Goal: Task Accomplishment & Management: Use online tool/utility

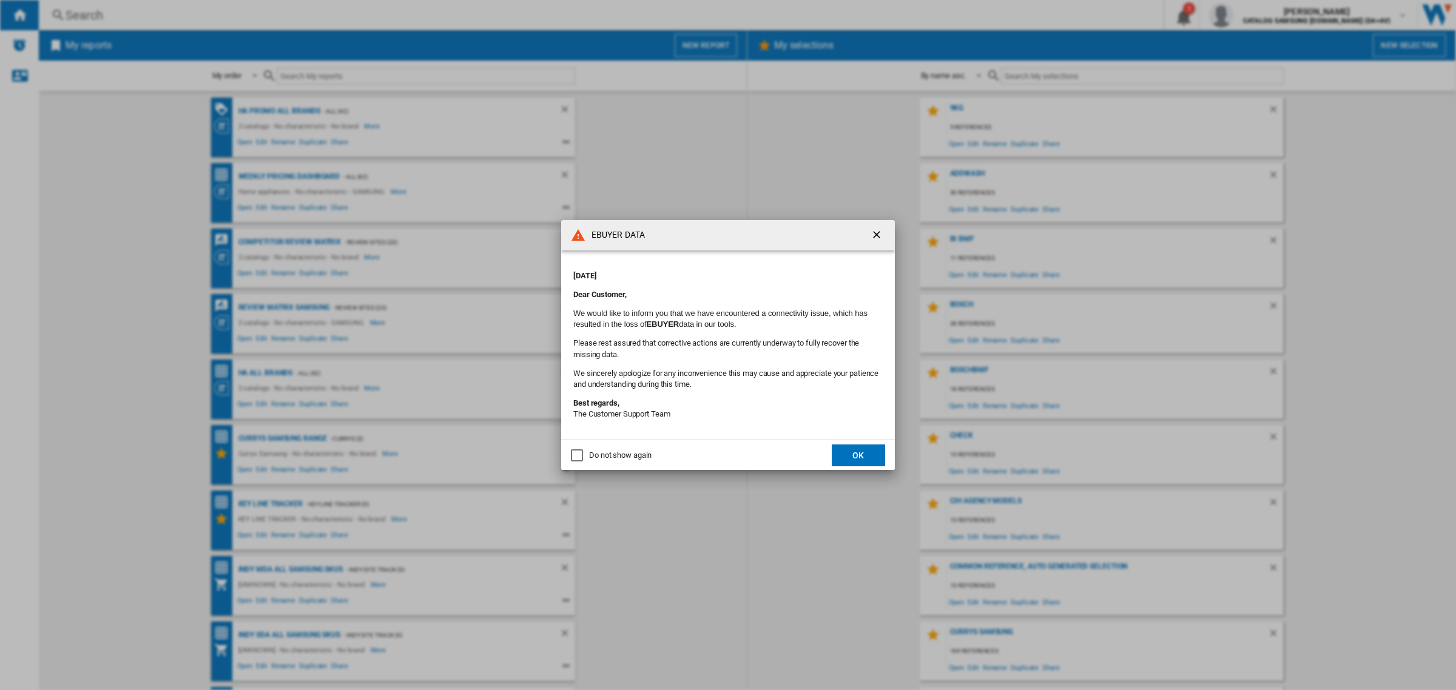
click at [874, 448] on button "OK" at bounding box center [858, 456] width 53 height 22
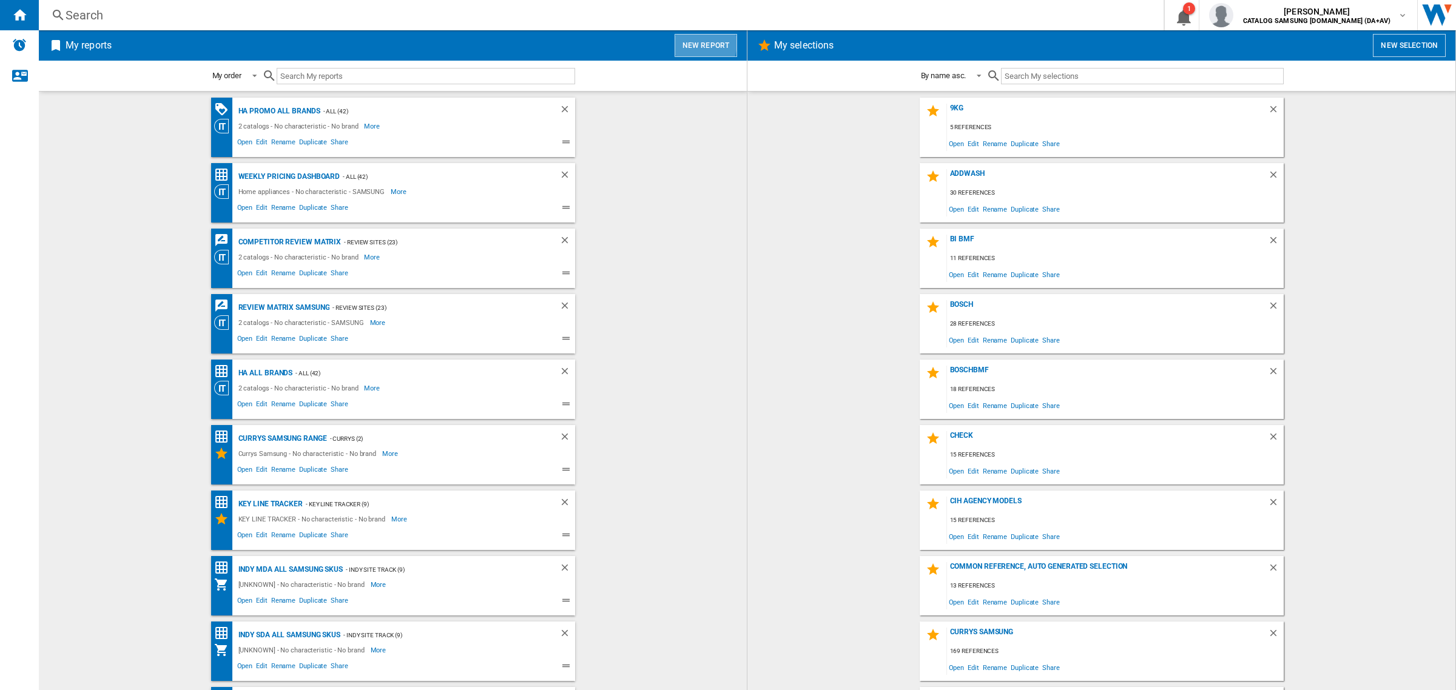
click at [692, 43] on button "New report" at bounding box center [706, 45] width 62 height 23
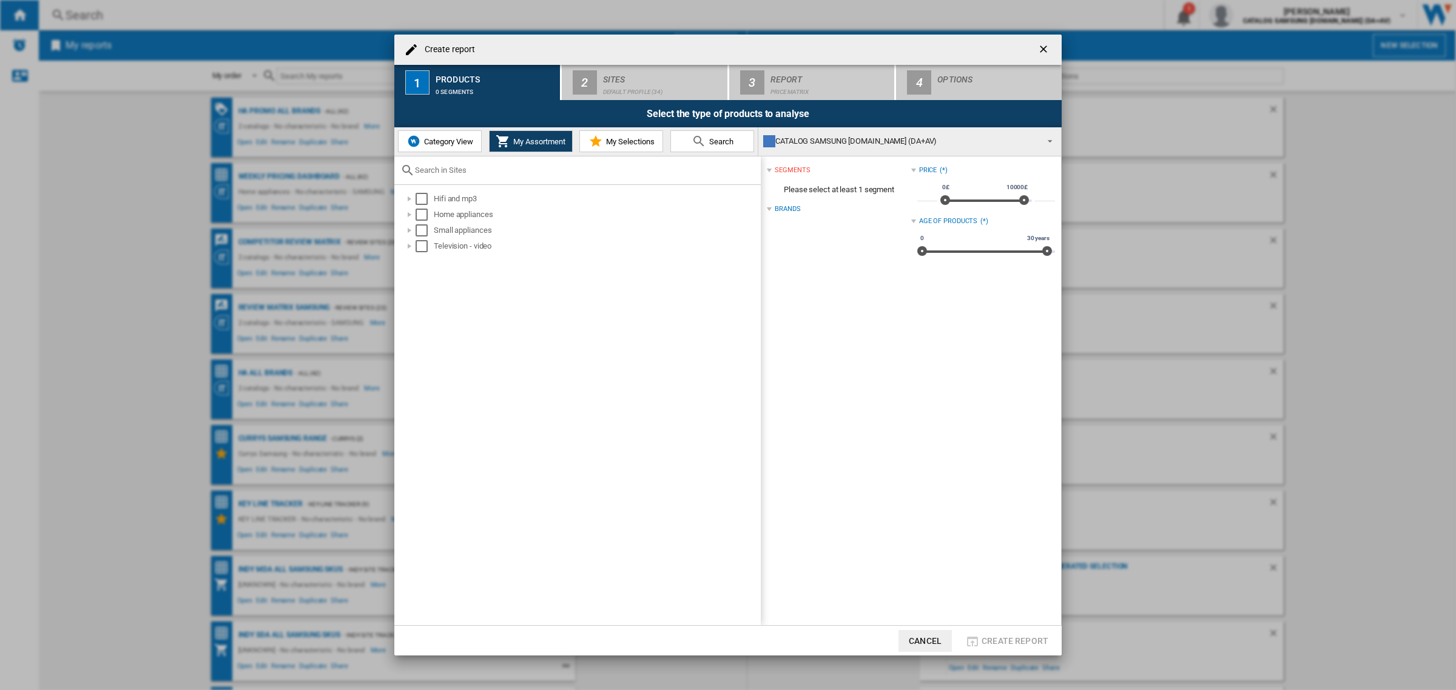
click at [453, 144] on span "Category View" at bounding box center [447, 141] width 52 height 9
click at [406, 214] on div at bounding box center [403, 215] width 12 height 12
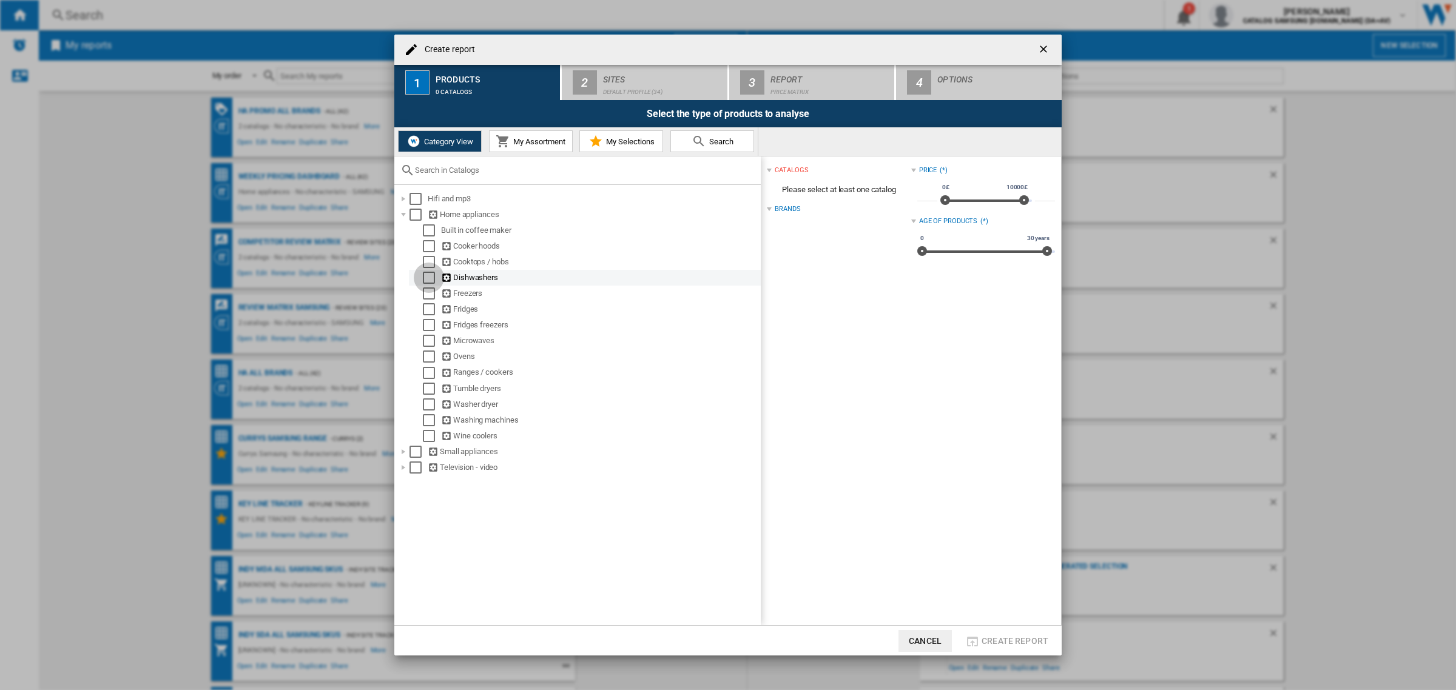
click at [427, 282] on div "Select" at bounding box center [429, 278] width 12 height 12
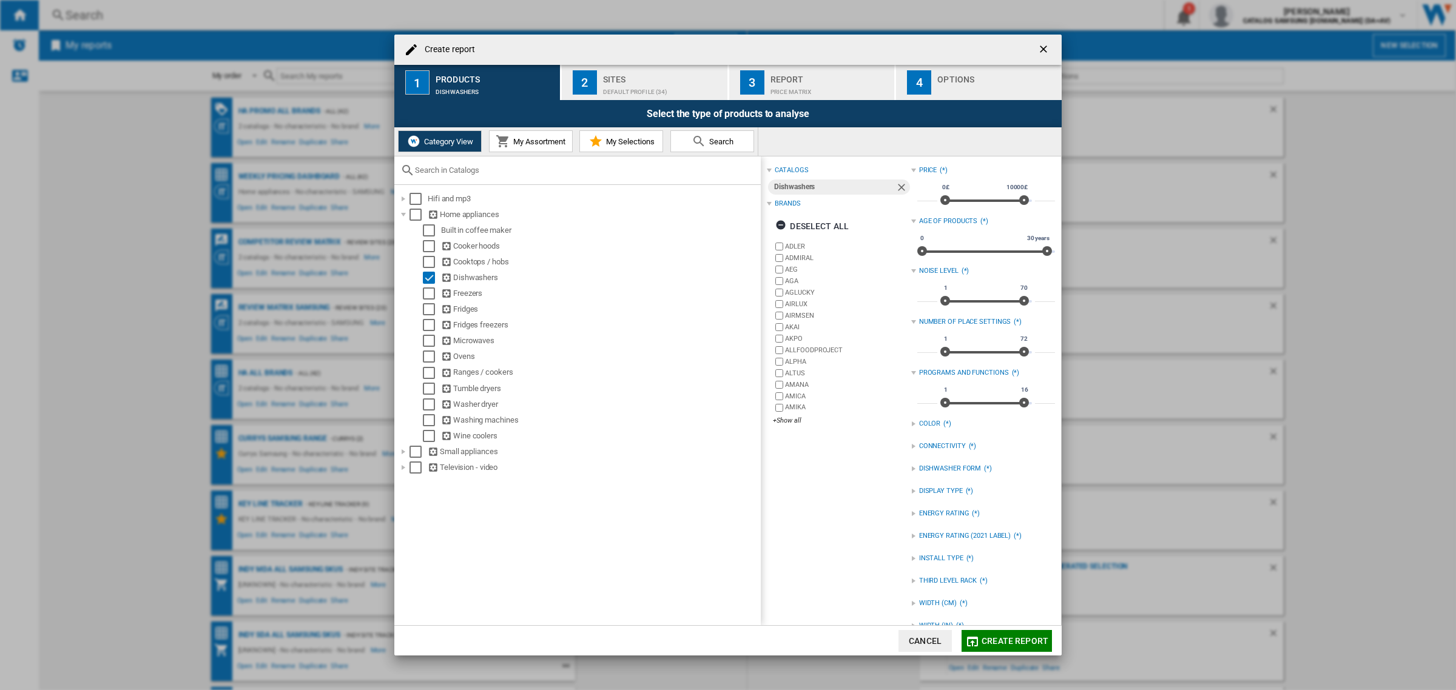
click at [650, 87] on div "Default profile (34)" at bounding box center [663, 89] width 120 height 13
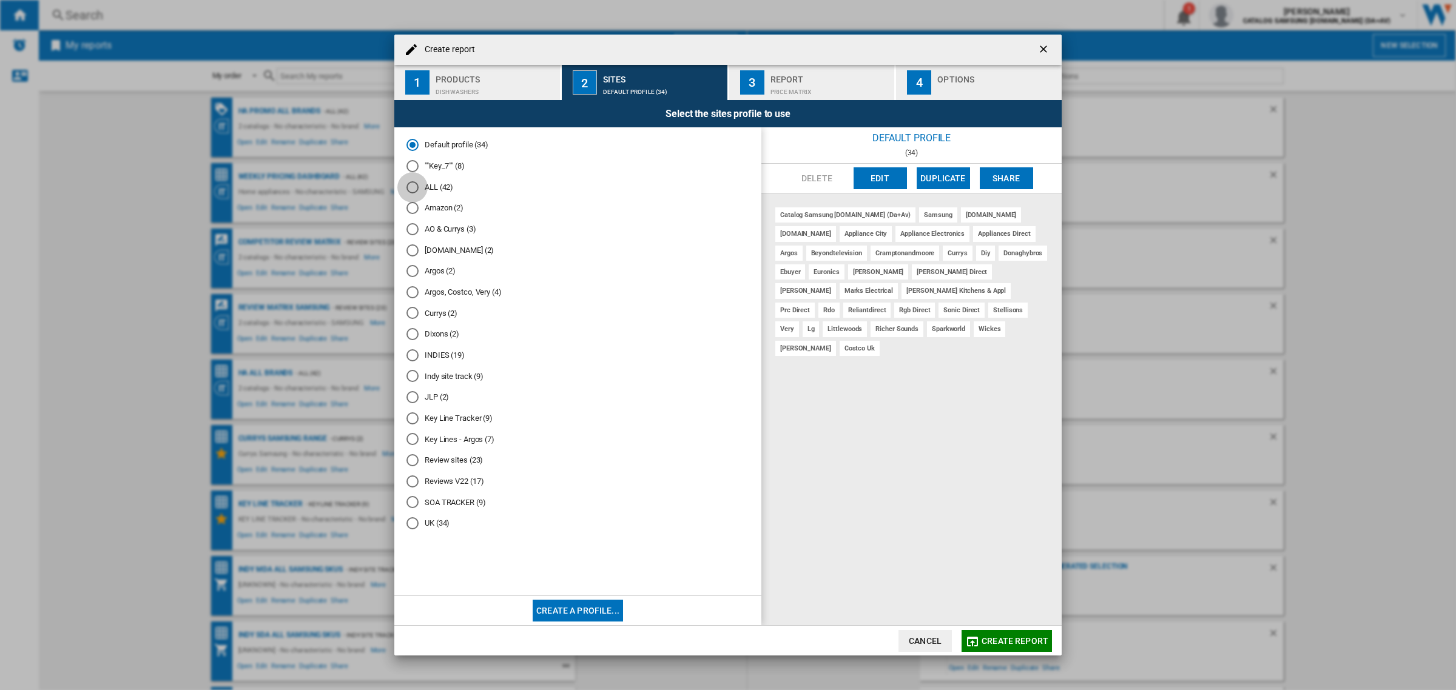
click at [413, 185] on div "ALL (42)" at bounding box center [412, 187] width 12 height 12
click at [792, 89] on div "Price Matrix" at bounding box center [831, 89] width 120 height 13
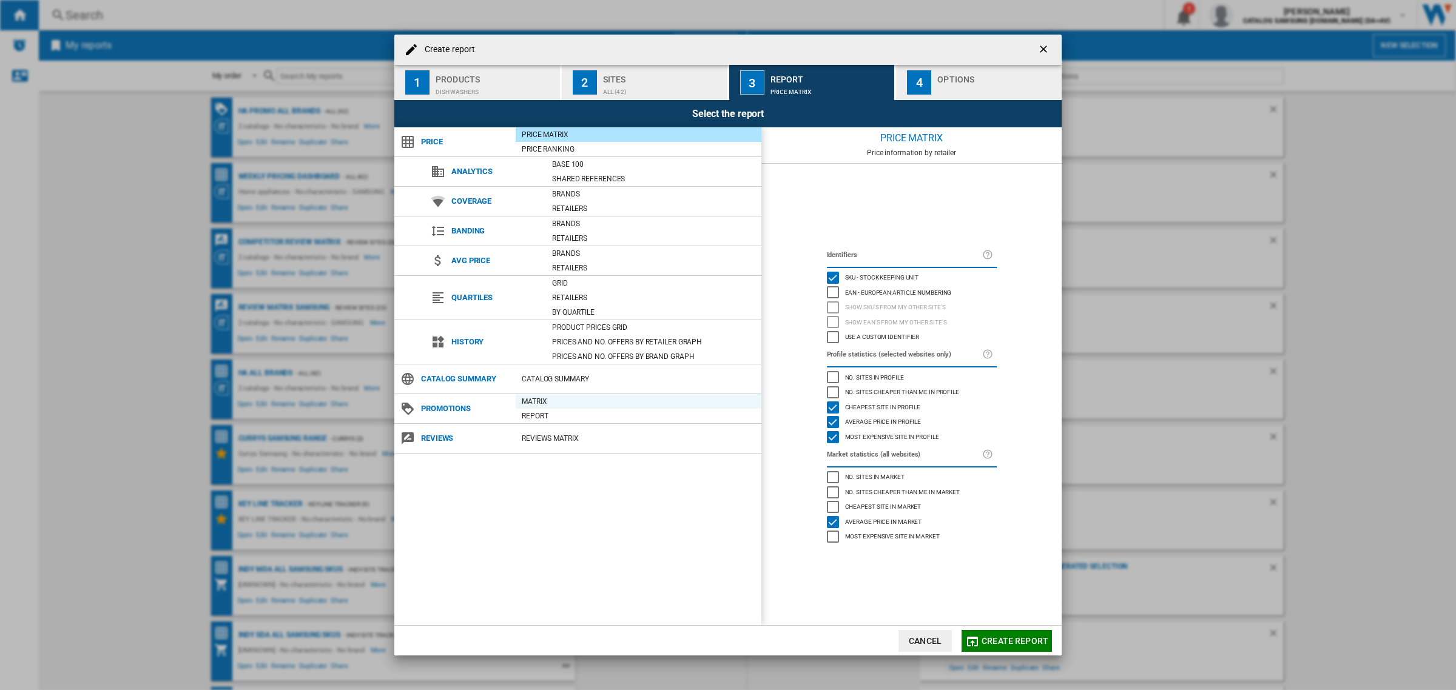
click at [586, 403] on div "Matrix" at bounding box center [639, 402] width 246 height 12
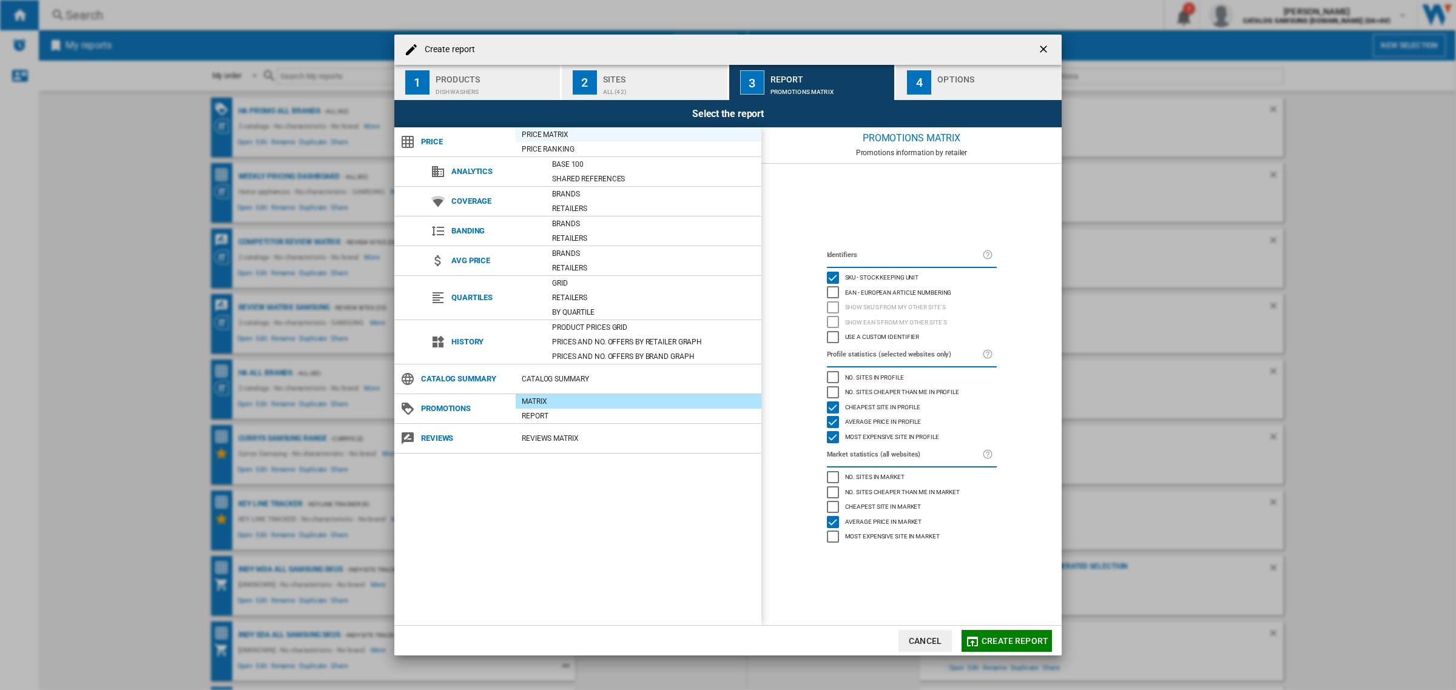
click at [557, 135] on div "Price Matrix" at bounding box center [639, 135] width 246 height 12
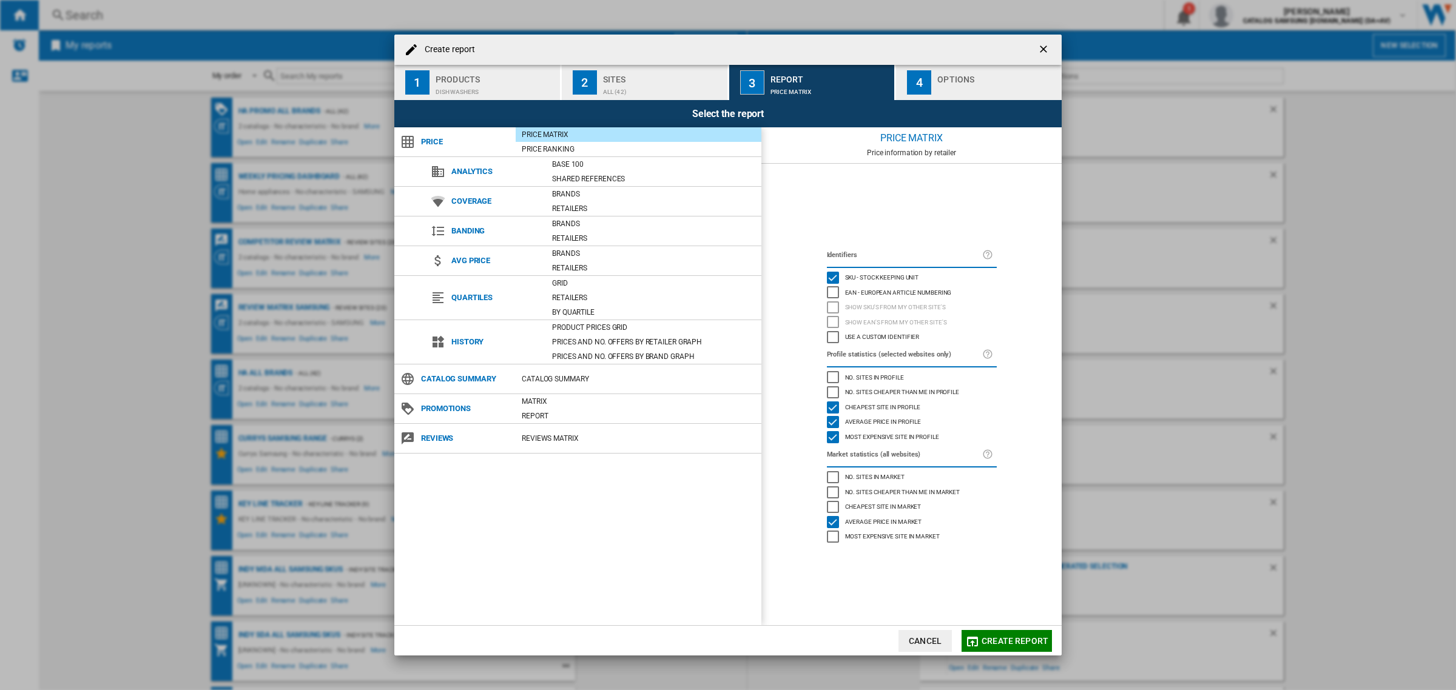
click at [959, 79] on div "Options" at bounding box center [997, 76] width 120 height 13
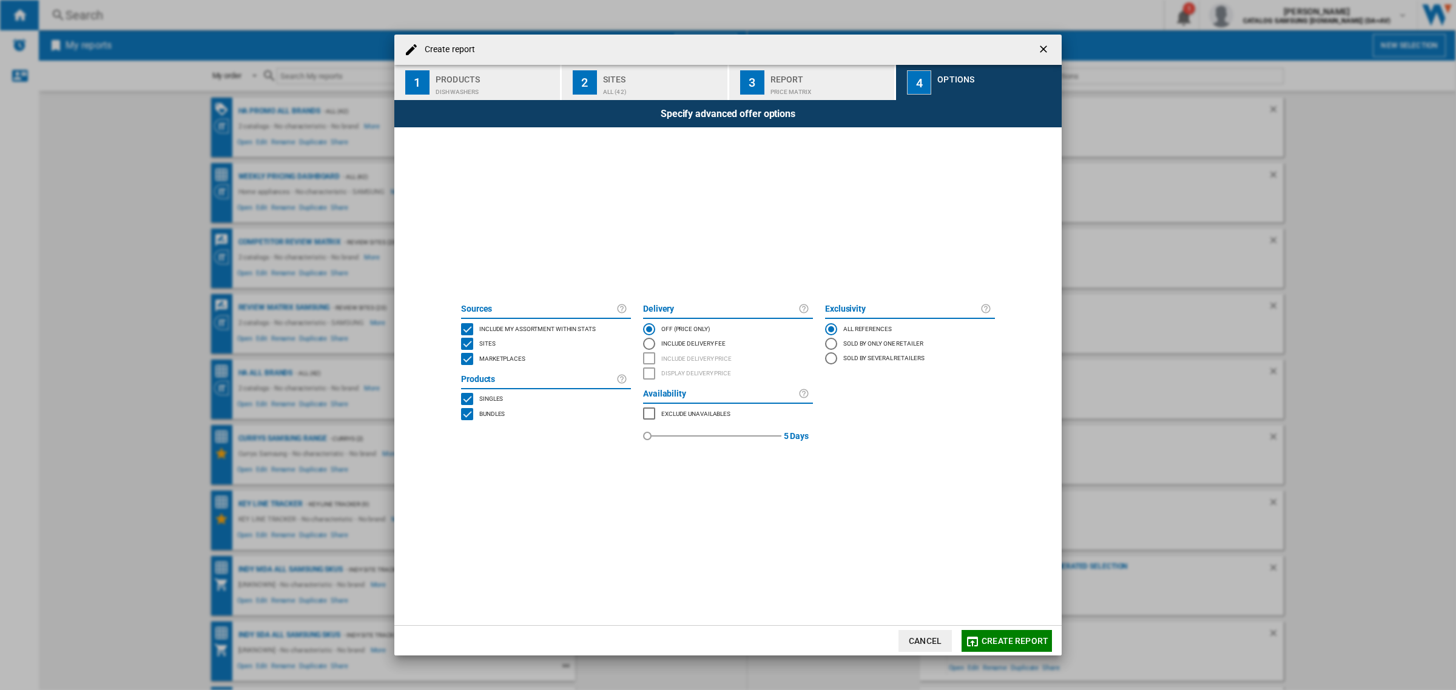
click at [1004, 637] on span "Create report" at bounding box center [1015, 641] width 67 height 10
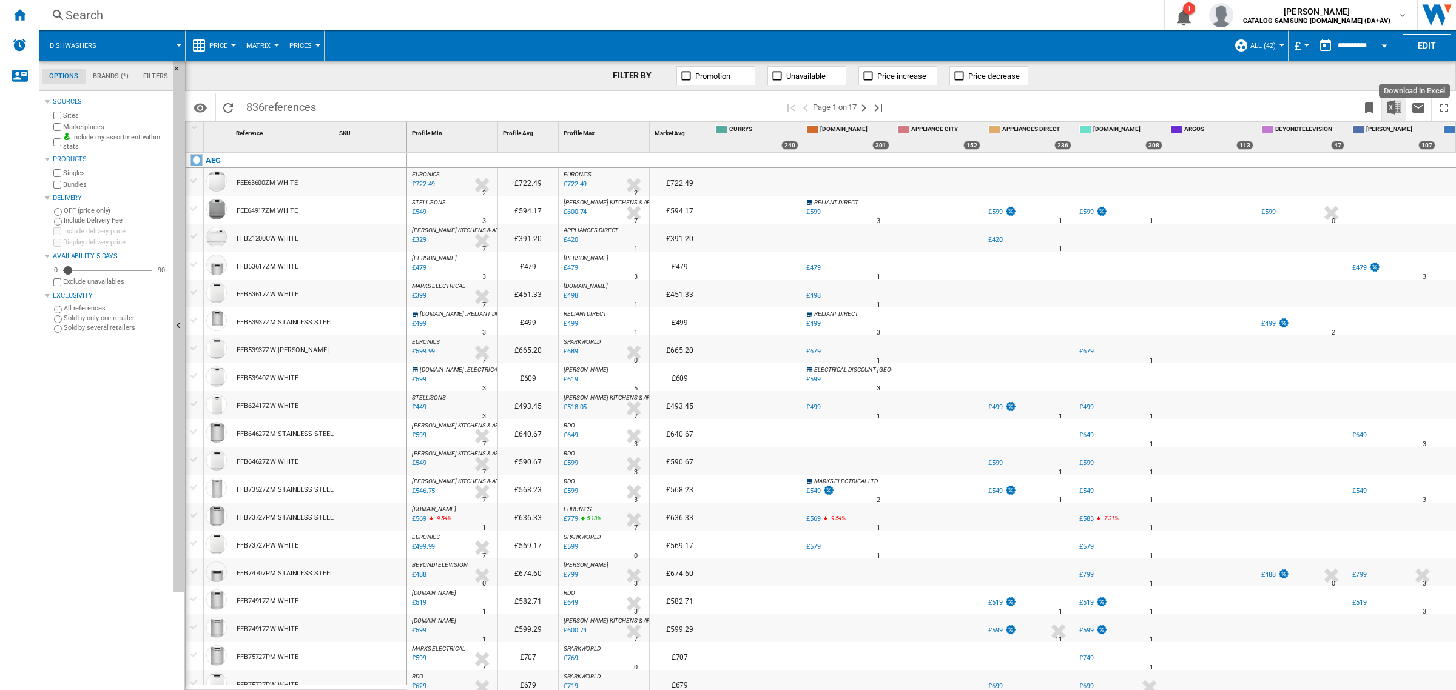
click at [1394, 106] on img "Download in Excel" at bounding box center [1394, 107] width 15 height 15
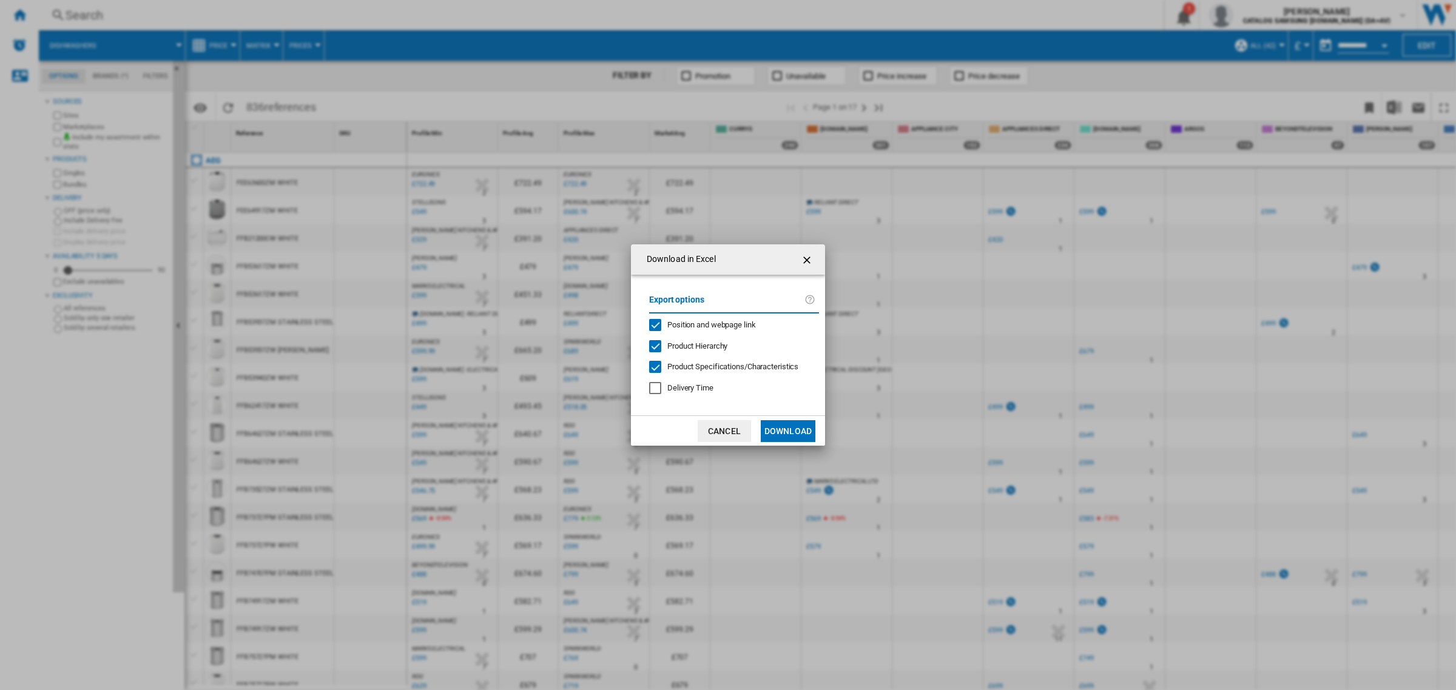
click at [777, 430] on button "Download" at bounding box center [788, 431] width 55 height 22
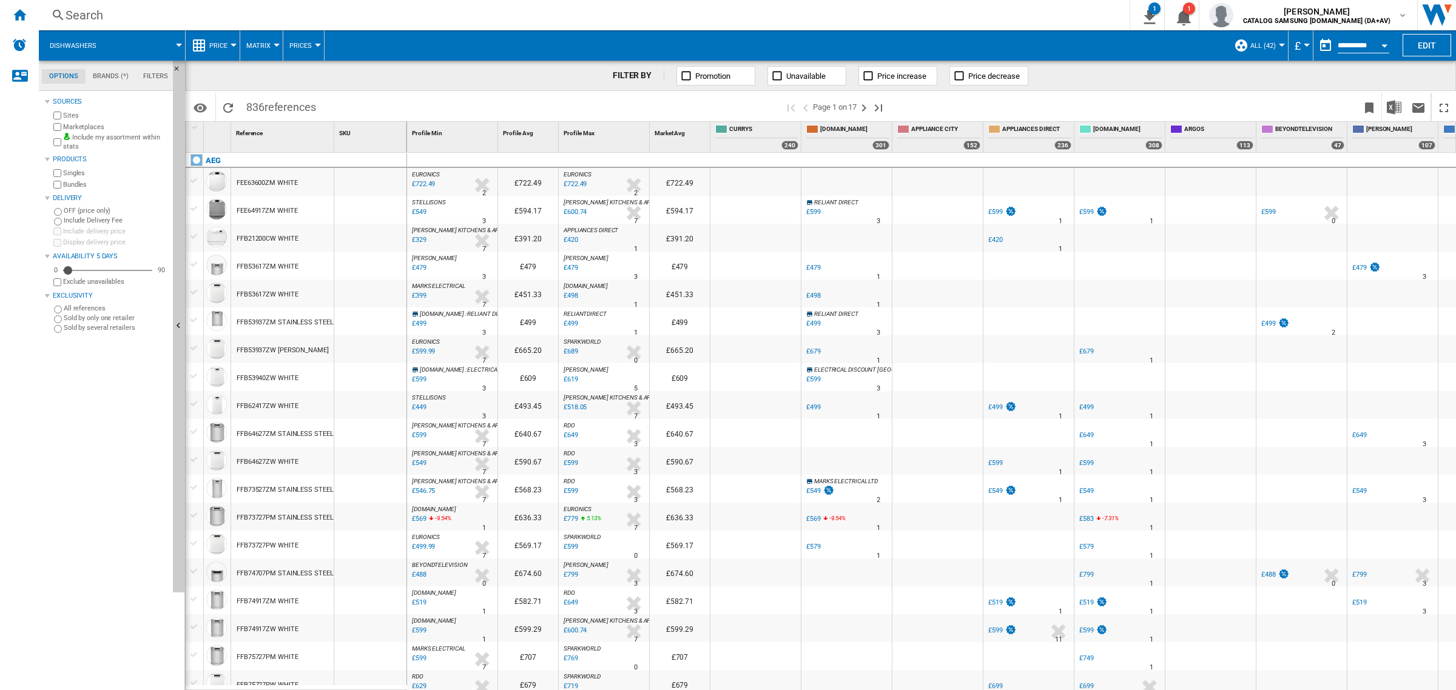
click at [214, 52] on button "Price" at bounding box center [221, 45] width 24 height 30
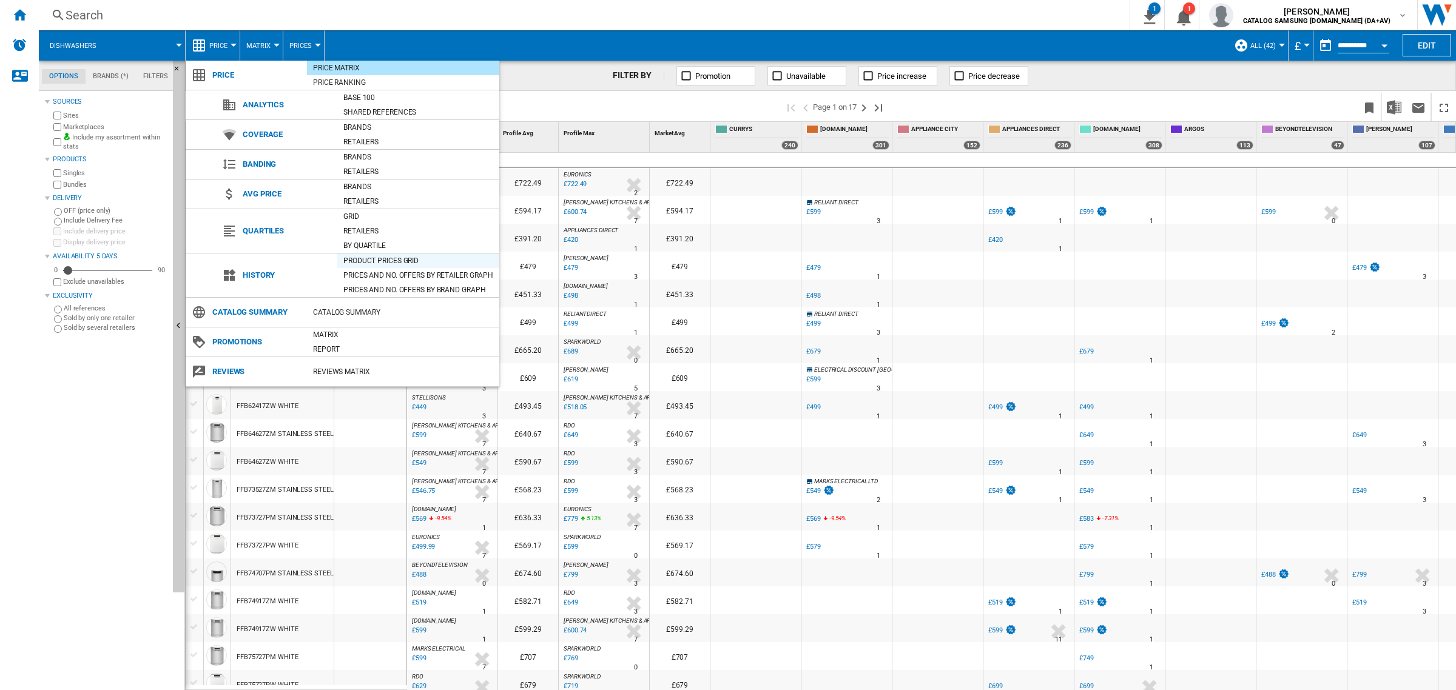
click at [386, 259] on div "Product prices grid" at bounding box center [418, 261] width 162 height 12
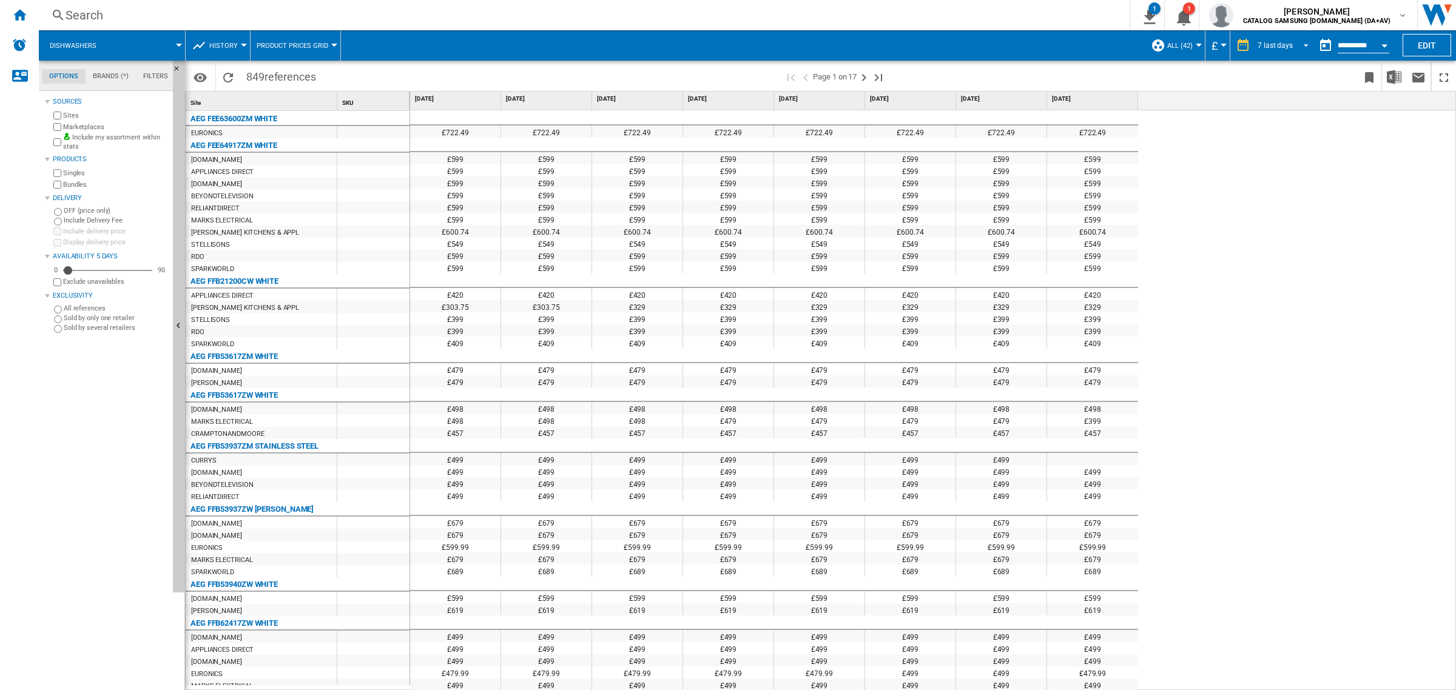
click at [1299, 50] on md-select-value "7 last days" at bounding box center [1284, 45] width 57 height 18
click at [1286, 190] on div "32 last weeks" at bounding box center [1277, 192] width 44 height 10
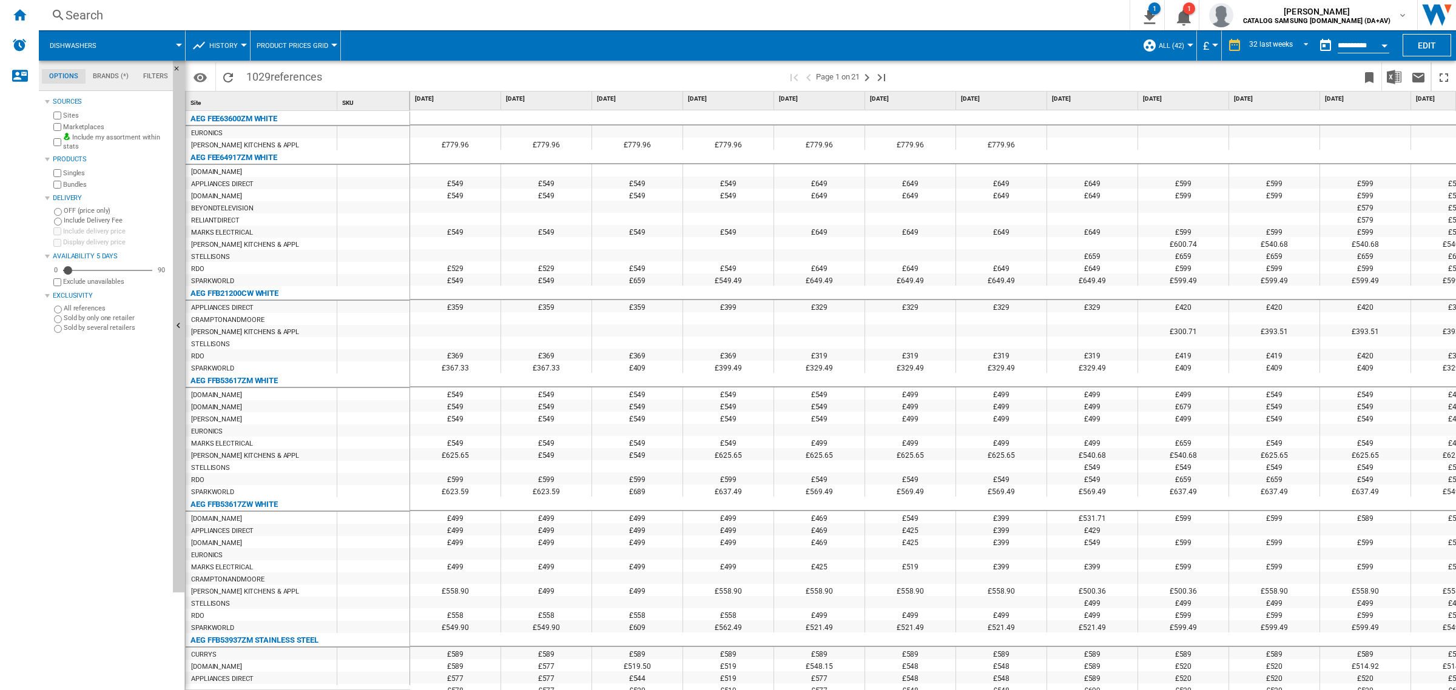
click at [1387, 41] on button "Open calendar" at bounding box center [1385, 44] width 22 height 22
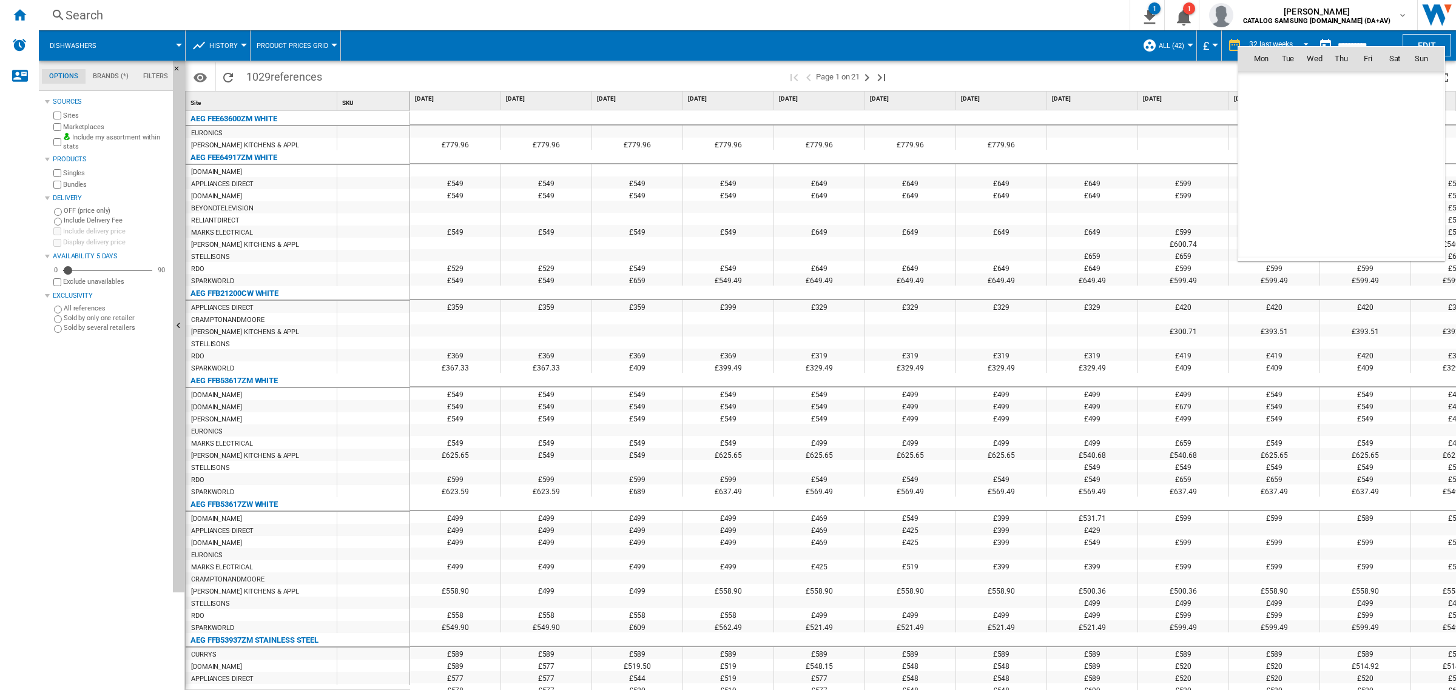
scroll to position [5788, 0]
click at [1397, 110] on span "9" at bounding box center [1395, 111] width 24 height 24
type input "**********"
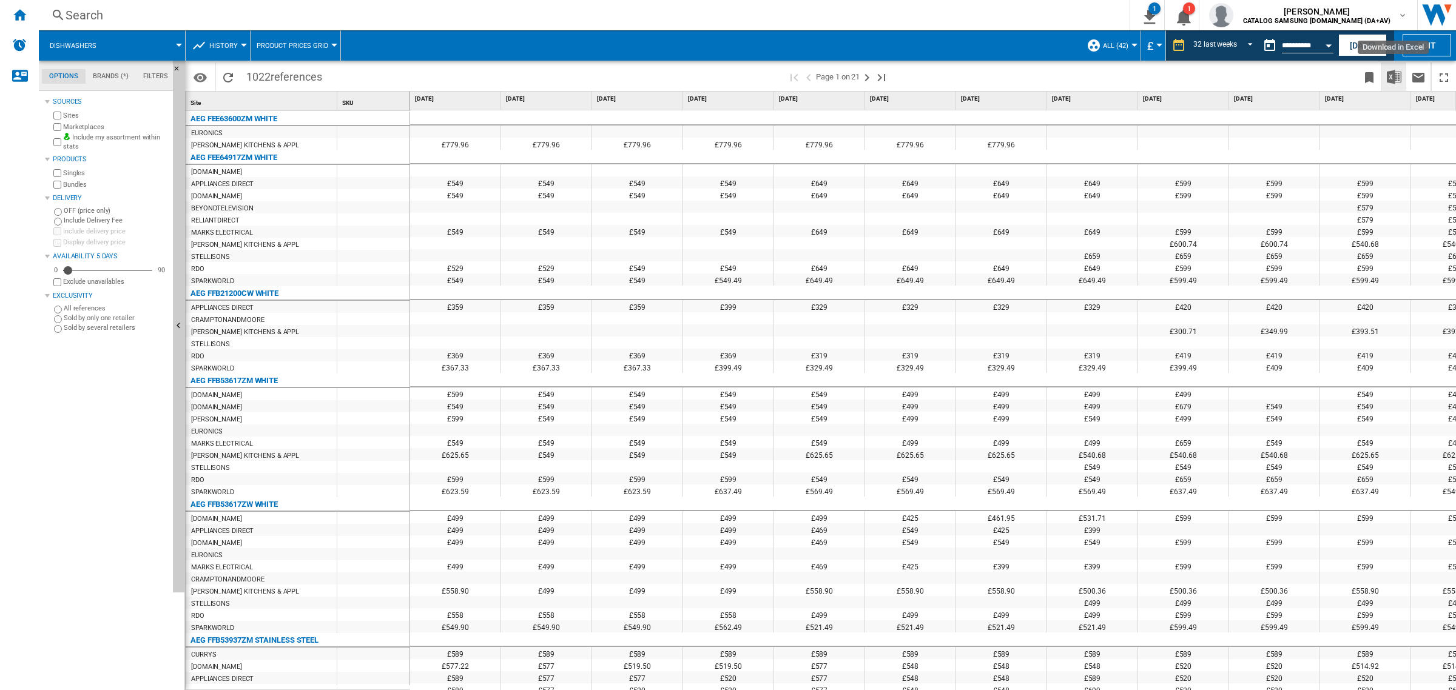
click at [1394, 72] on img "Download in Excel" at bounding box center [1394, 77] width 15 height 15
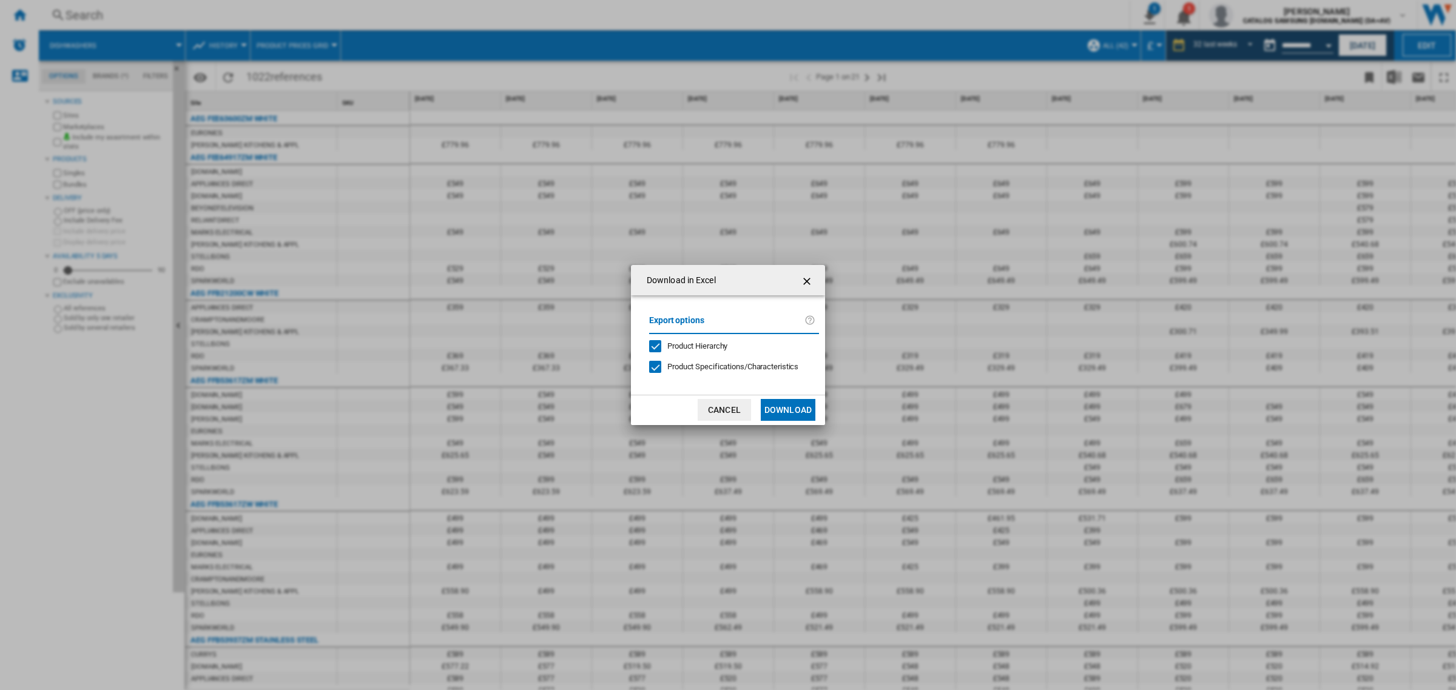
click at [775, 402] on button "Download" at bounding box center [788, 410] width 55 height 22
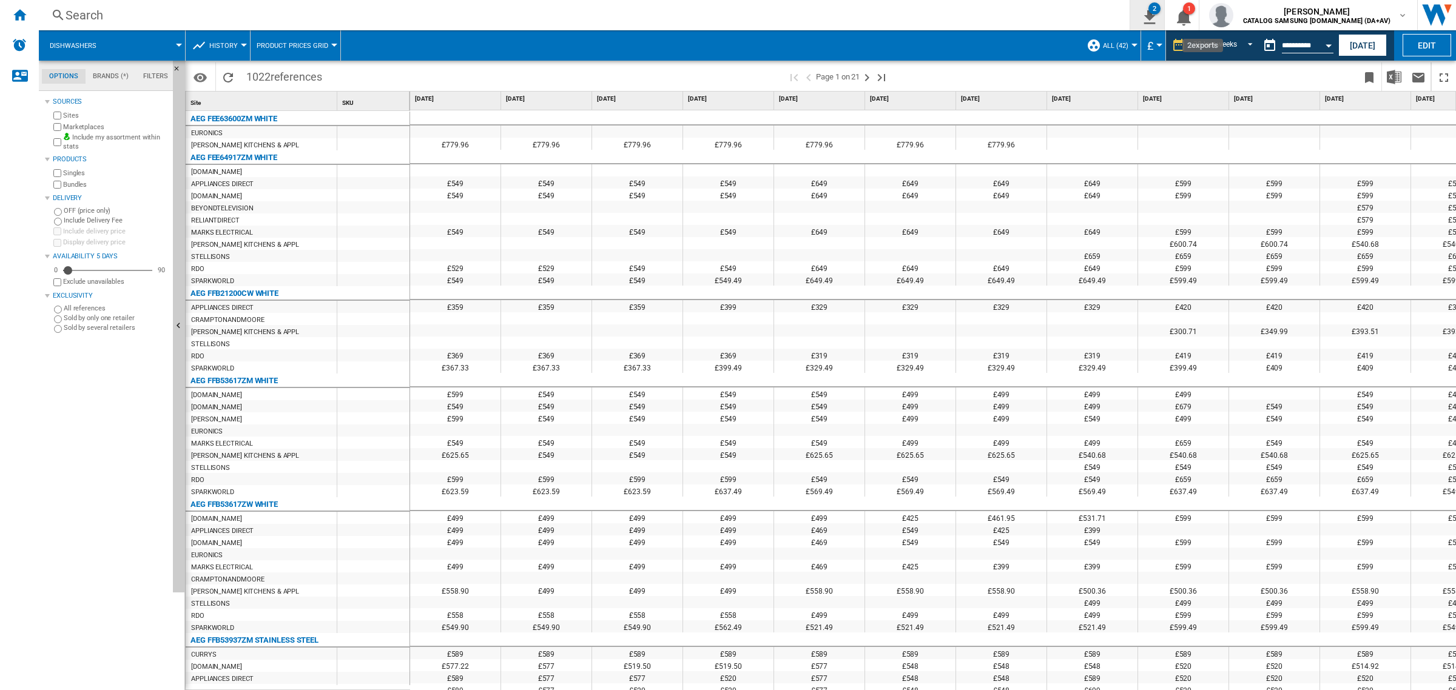
click at [1155, 13] on ng-md-icon "2\a exports" at bounding box center [1147, 15] width 15 height 15
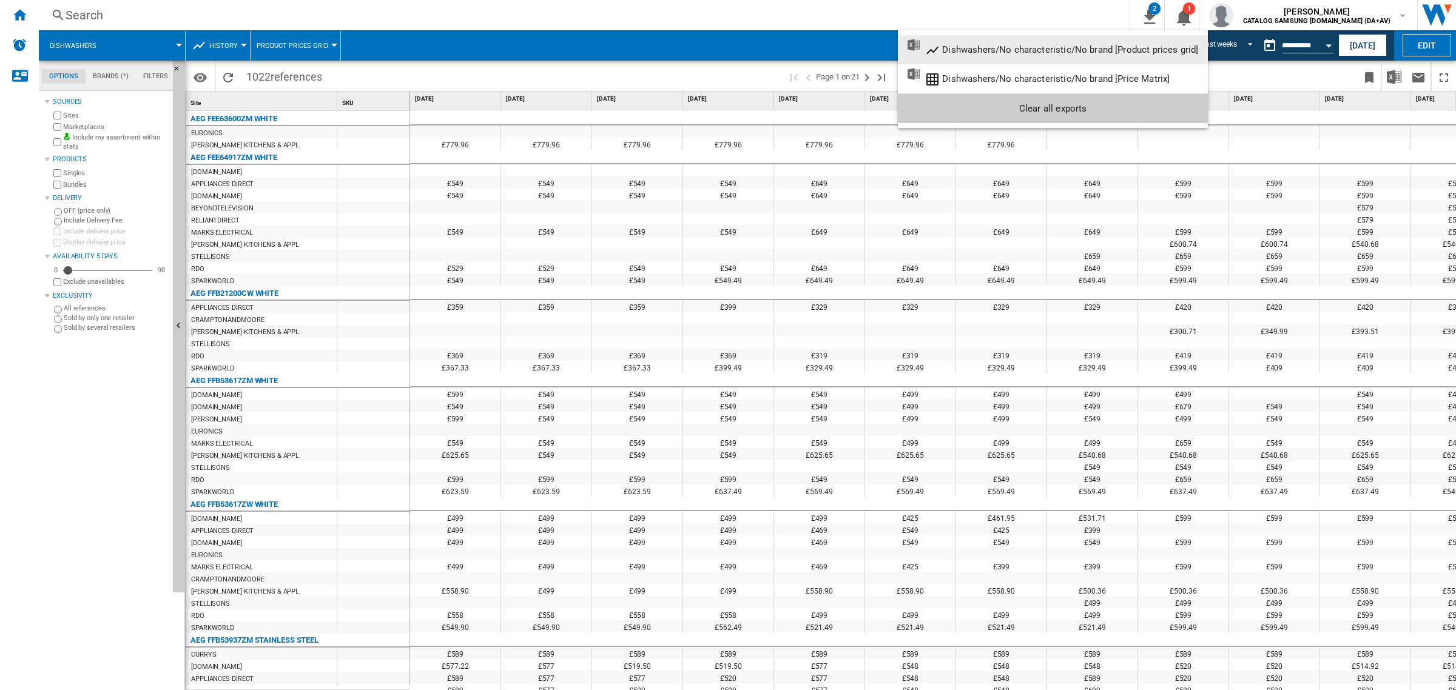
click at [1065, 47] on div "Dishwashers/No characteristic/No brand [Product prices grid]" at bounding box center [1070, 49] width 256 height 11
